Goal: Find specific page/section: Find specific page/section

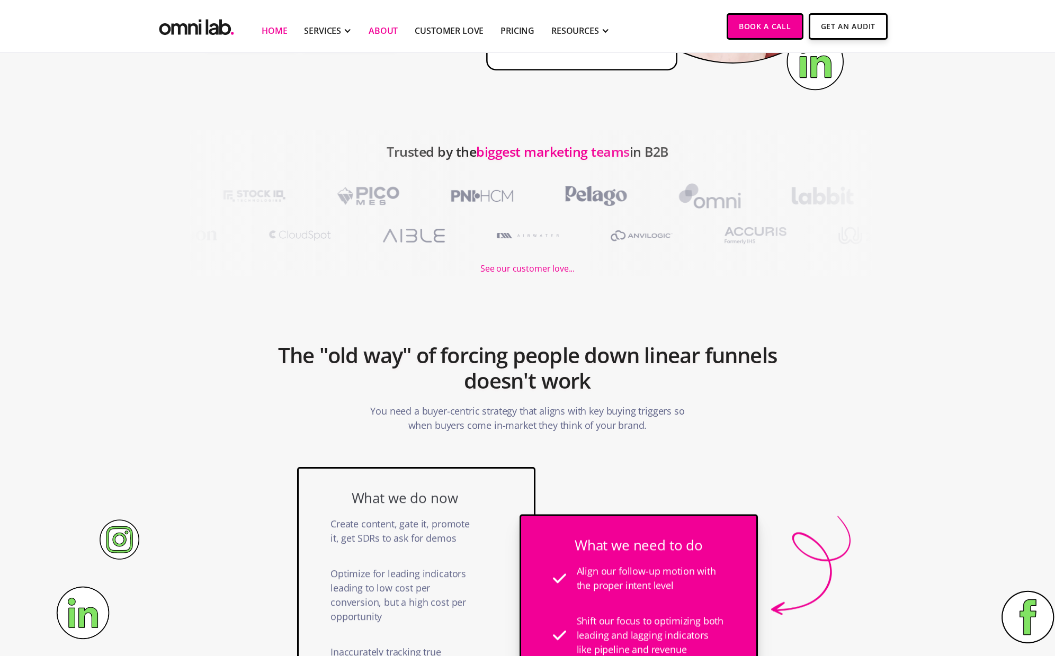
click at [371, 28] on link "About" at bounding box center [383, 30] width 29 height 13
